Goal: Share content: Share content

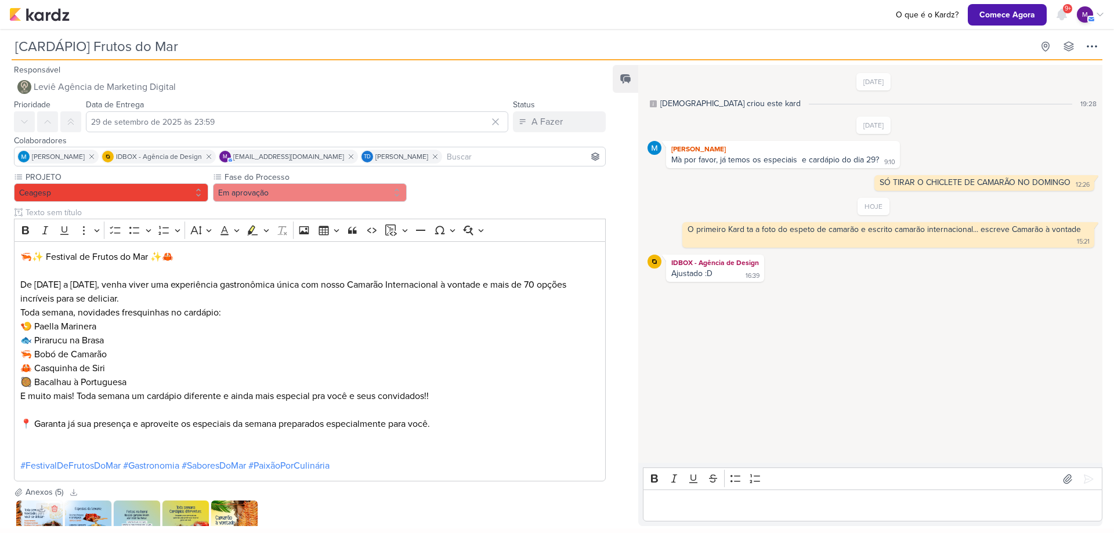
click at [36, 520] on img at bounding box center [39, 524] width 46 height 46
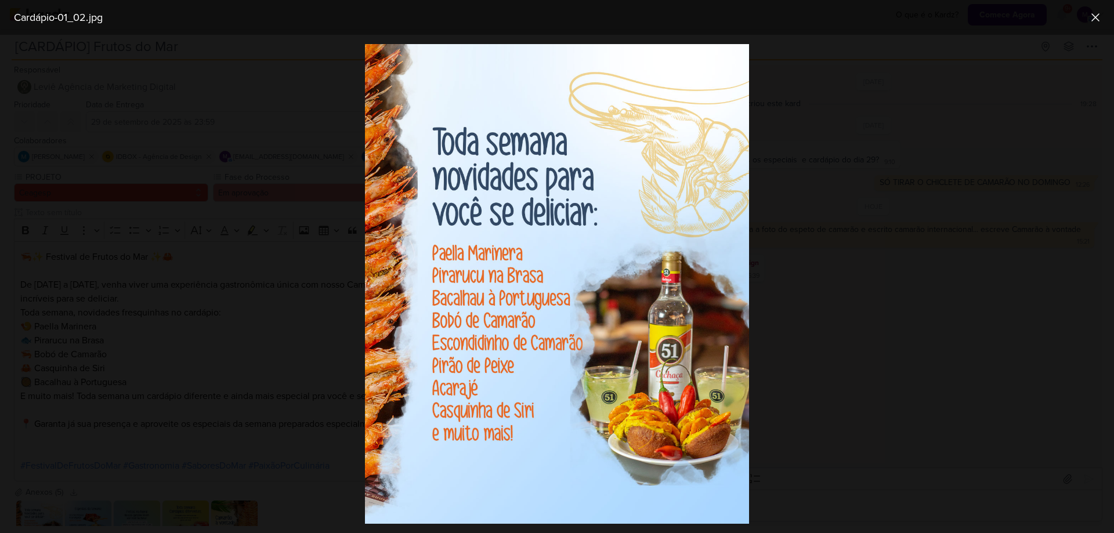
click at [957, 244] on div at bounding box center [557, 284] width 1114 height 499
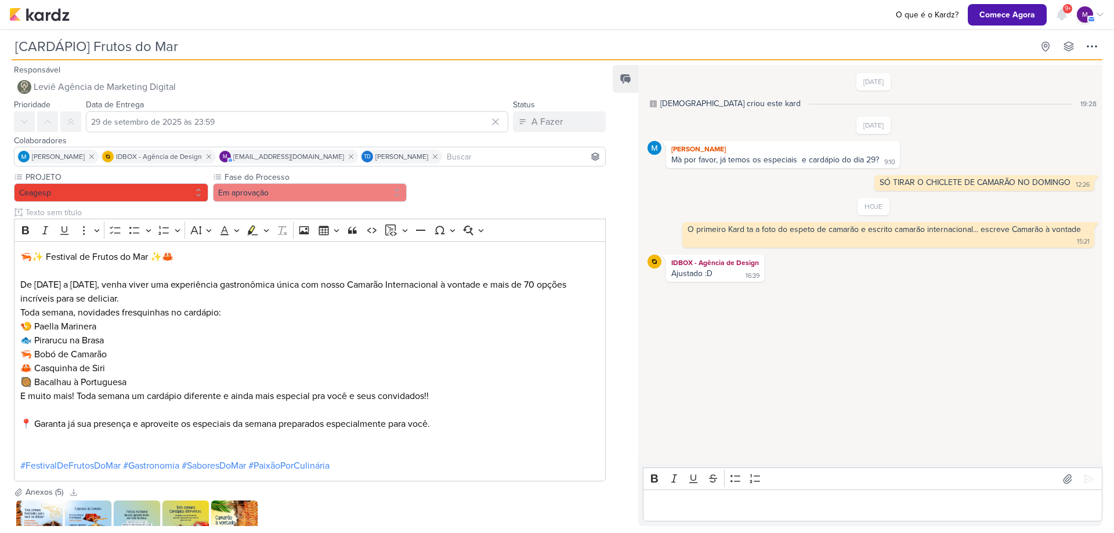
scroll to position [86, 0]
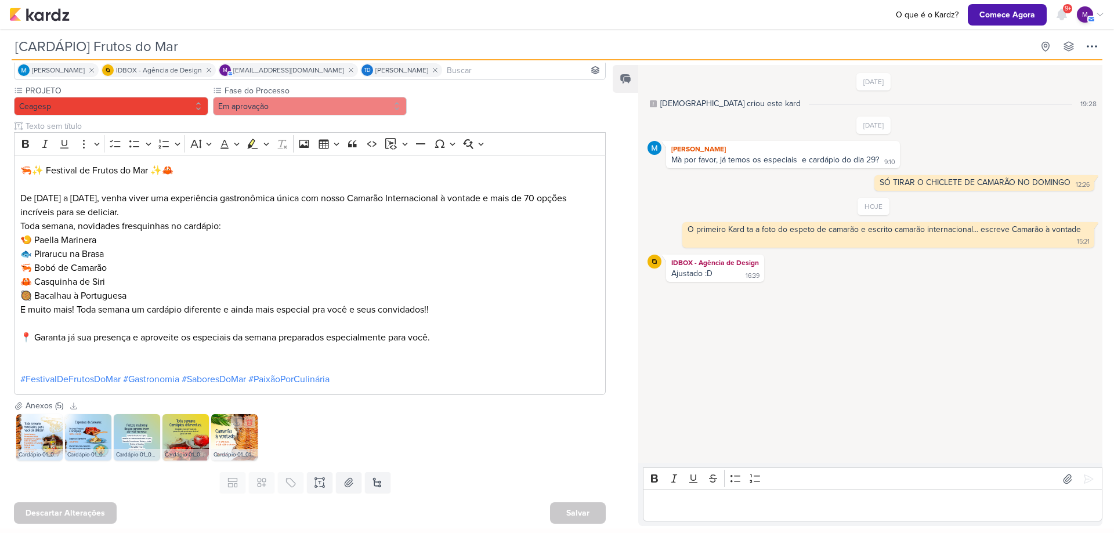
click at [225, 434] on img at bounding box center [234, 437] width 46 height 46
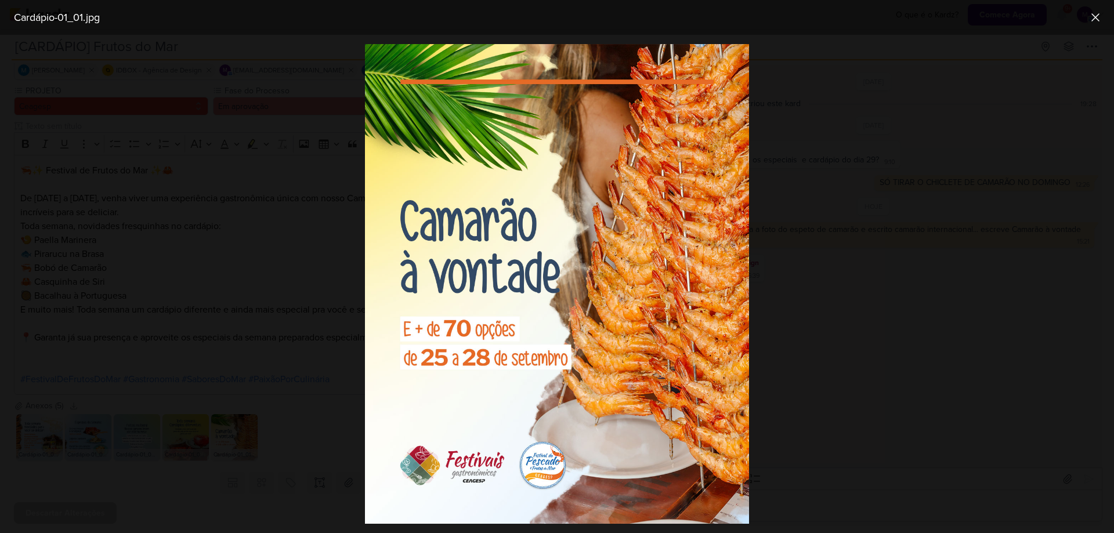
click at [1016, 291] on div at bounding box center [557, 284] width 1114 height 499
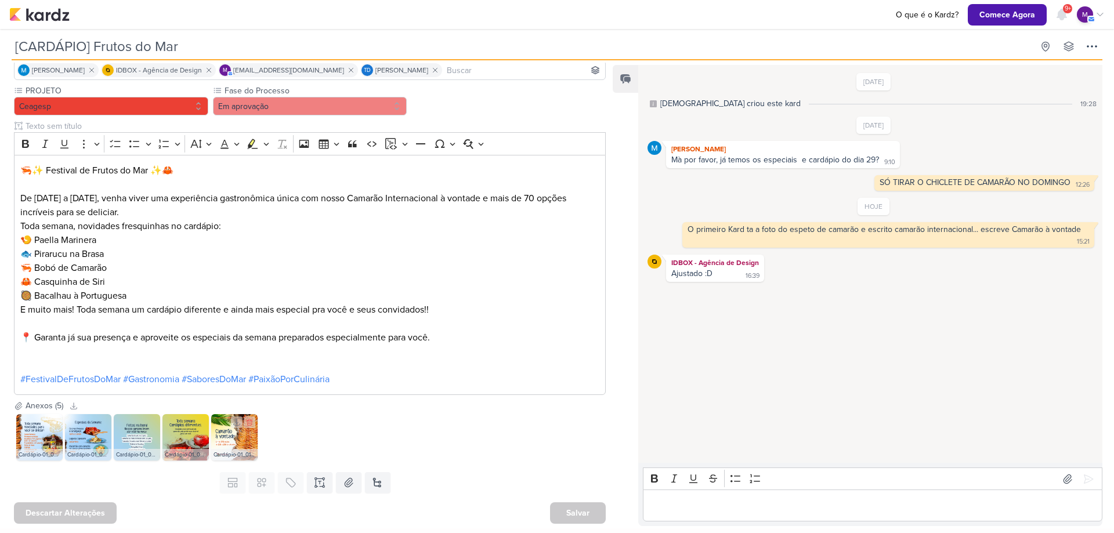
click at [244, 438] on img at bounding box center [234, 437] width 46 height 46
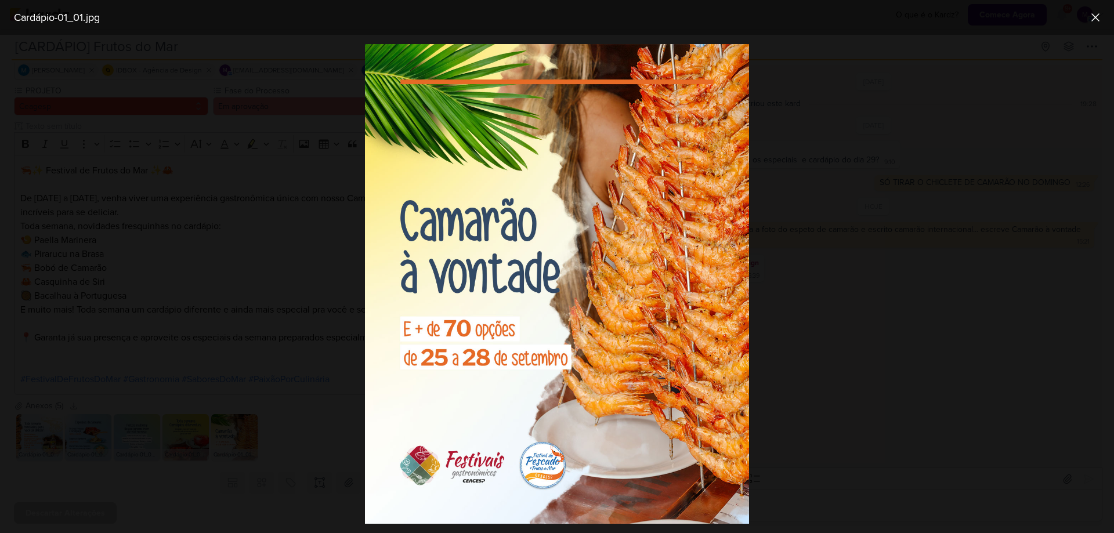
click at [1002, 317] on div at bounding box center [557, 284] width 1114 height 499
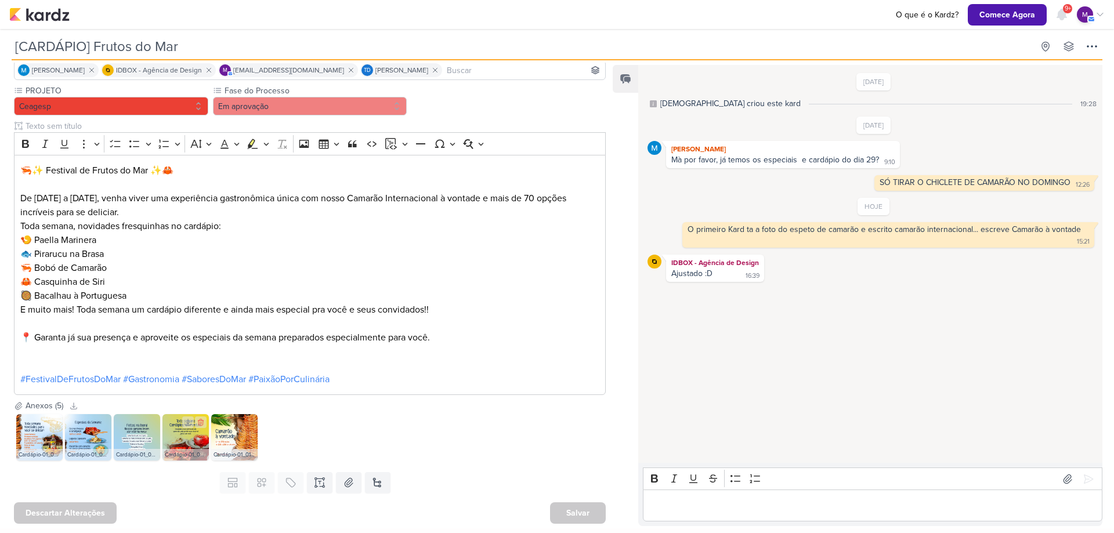
click at [167, 434] on img at bounding box center [186, 437] width 46 height 46
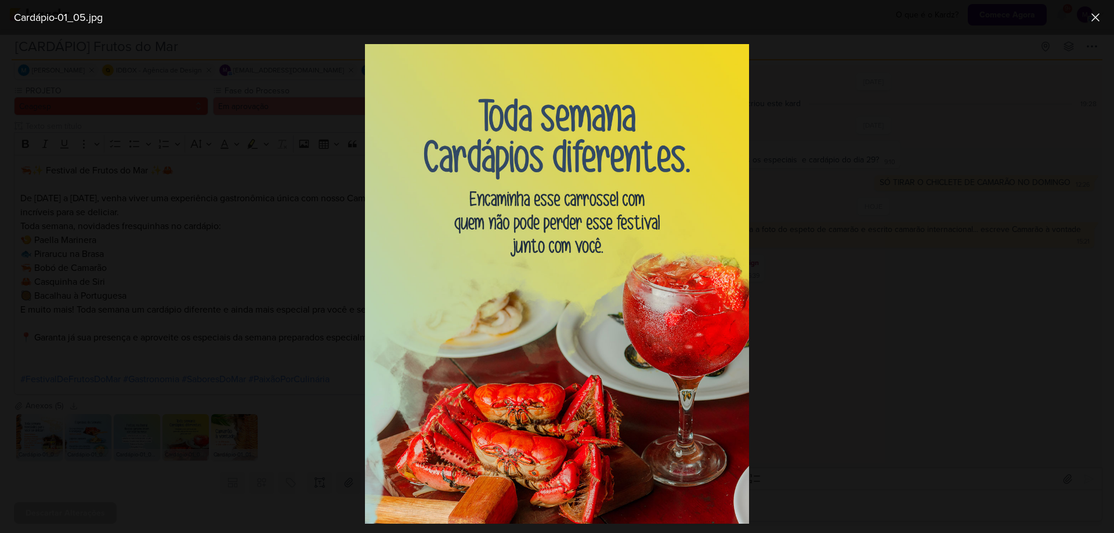
click at [962, 312] on div at bounding box center [557, 284] width 1114 height 499
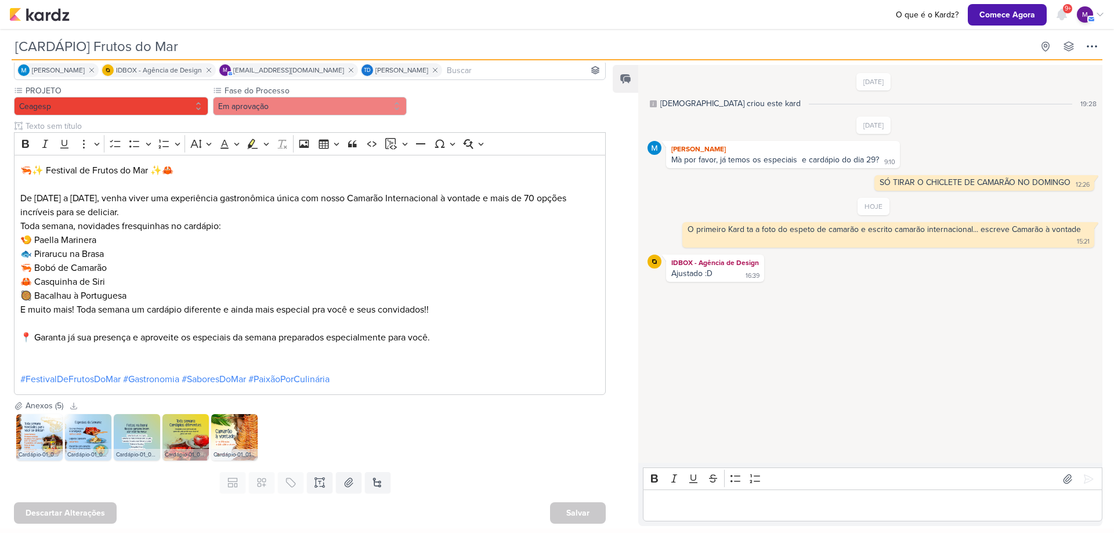
click at [786, 507] on p "Editor editing area: main" at bounding box center [872, 506] width 447 height 14
click at [1089, 485] on icon at bounding box center [1089, 480] width 12 height 12
click at [774, 497] on div "Editor editing area: main" at bounding box center [873, 506] width 460 height 32
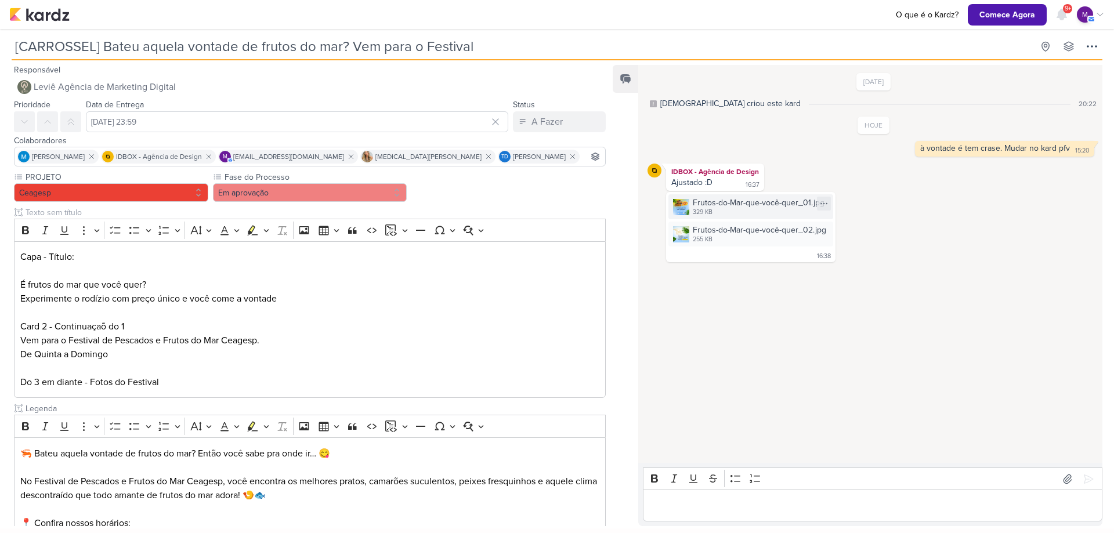
click at [764, 210] on div "329 KB" at bounding box center [759, 212] width 132 height 9
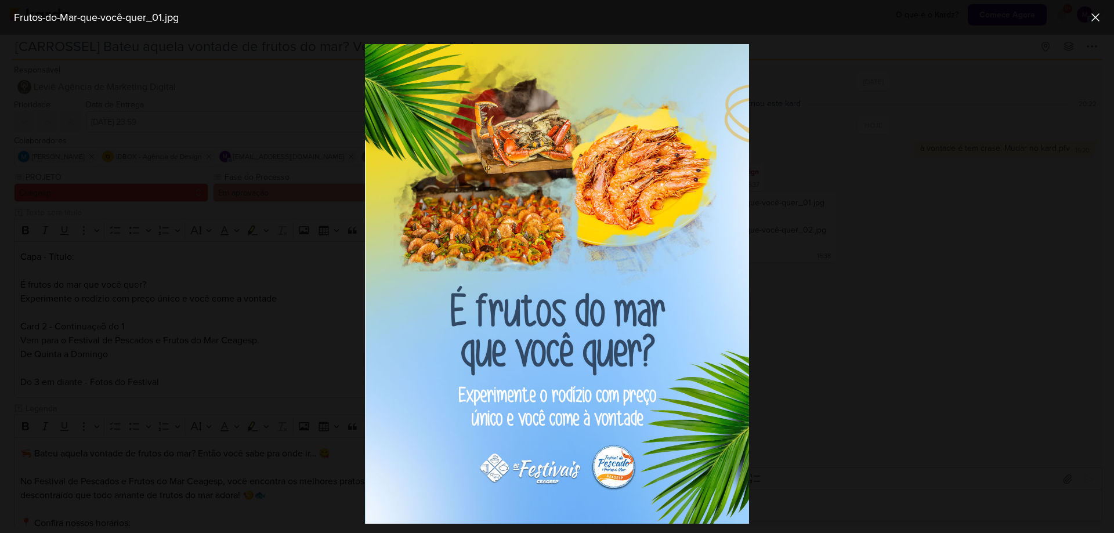
click at [880, 400] on div at bounding box center [557, 284] width 1114 height 499
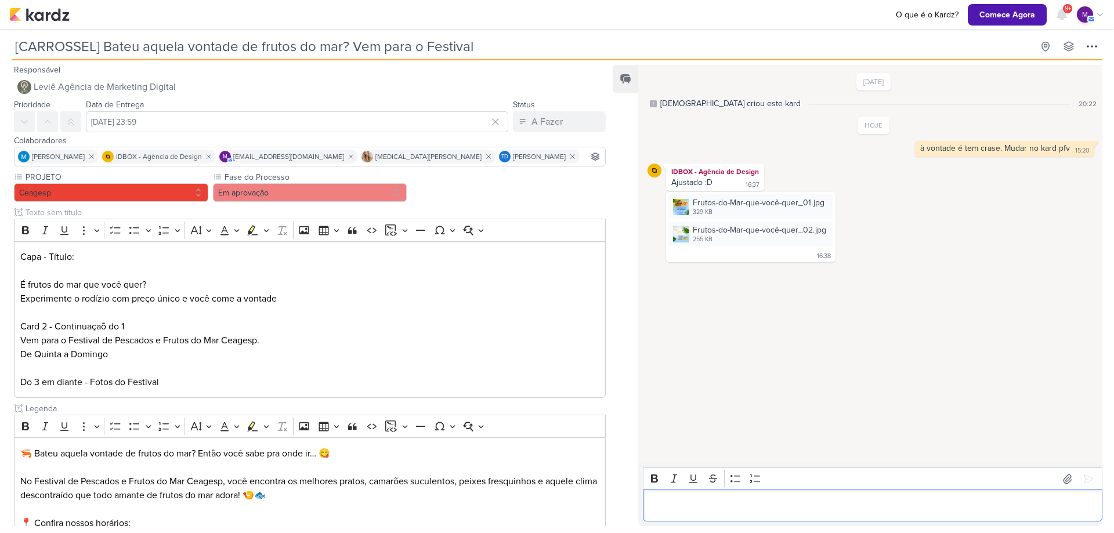
click at [757, 499] on p "Editor editing area: main" at bounding box center [872, 506] width 447 height 14
click at [737, 232] on div "Frutos-do-Mar-que-você-quer_02.jpg" at bounding box center [759, 230] width 133 height 12
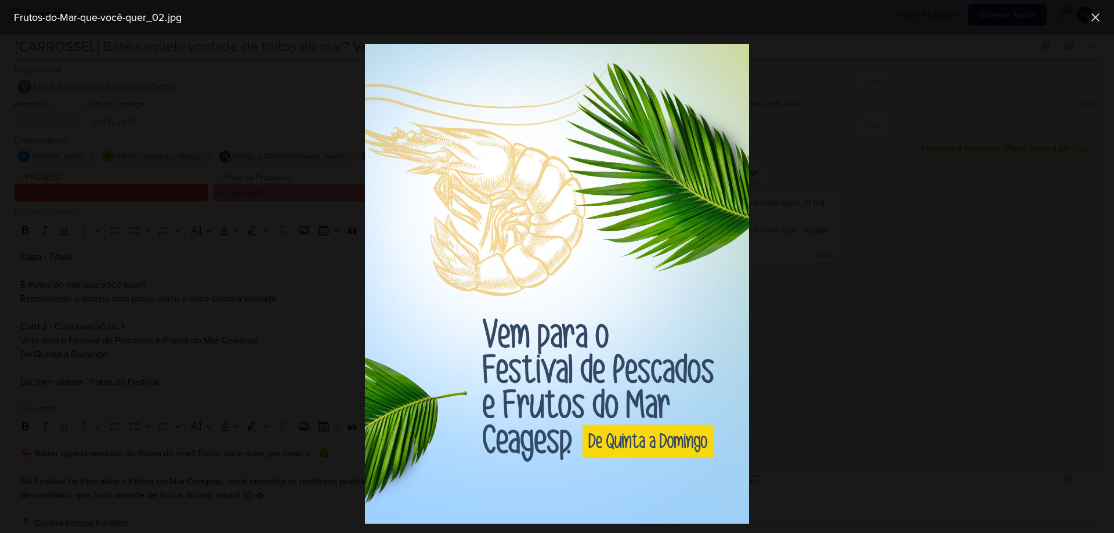
click at [948, 210] on div at bounding box center [557, 284] width 1114 height 499
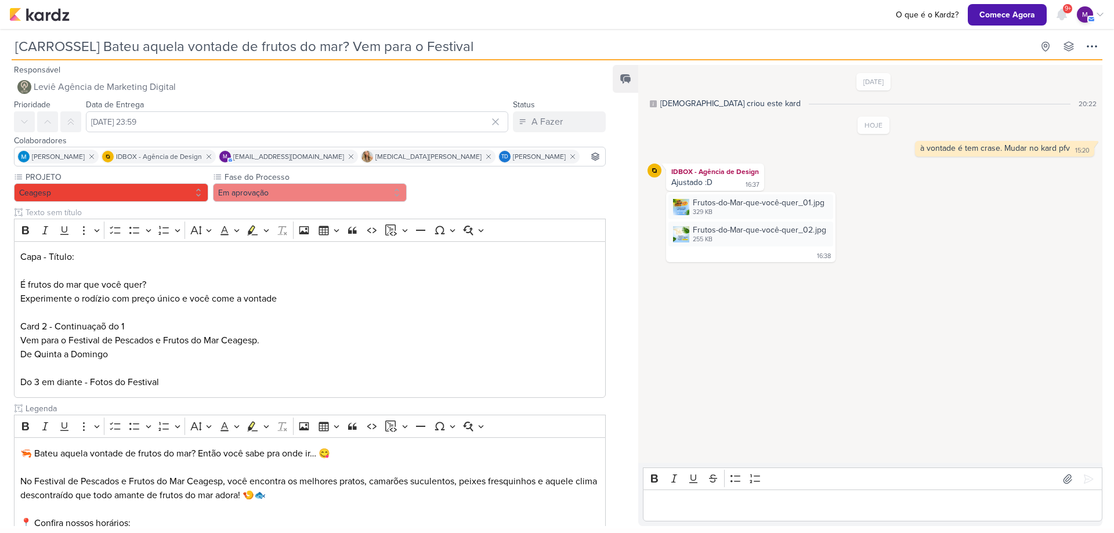
click at [786, 511] on p "Editor editing area: main" at bounding box center [872, 506] width 447 height 14
click at [1083, 481] on icon at bounding box center [1089, 480] width 12 height 12
